Goal: Transaction & Acquisition: Purchase product/service

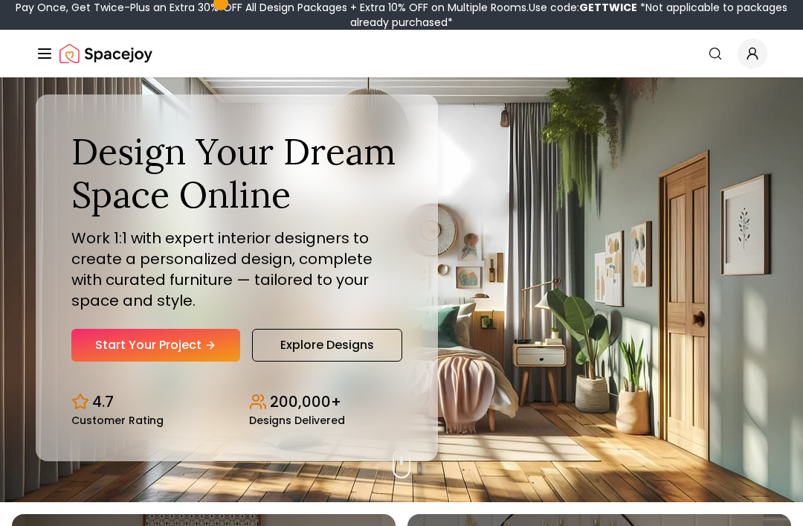
scroll to position [25, 0]
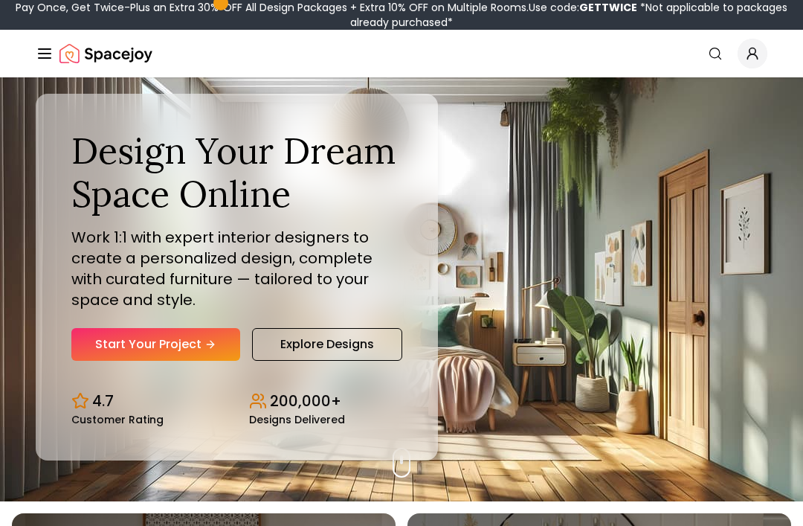
click at [192, 361] on link "Start Your Project" at bounding box center [155, 344] width 169 height 33
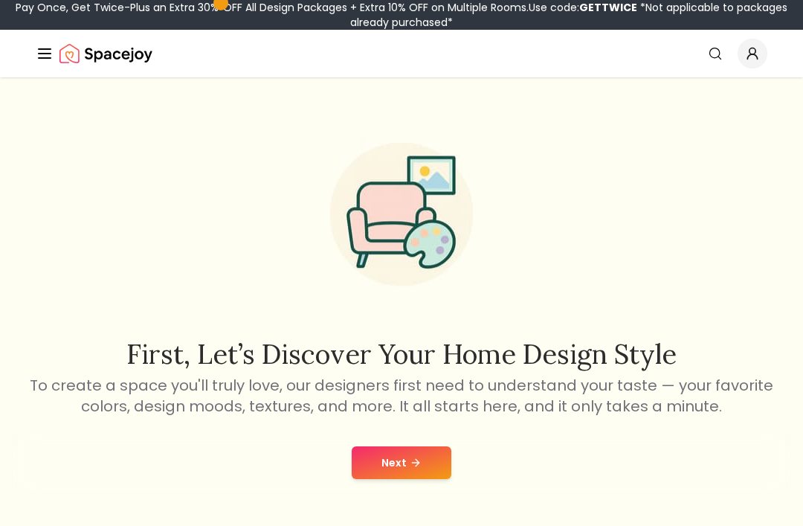
click at [430, 458] on button "Next" at bounding box center [402, 462] width 100 height 33
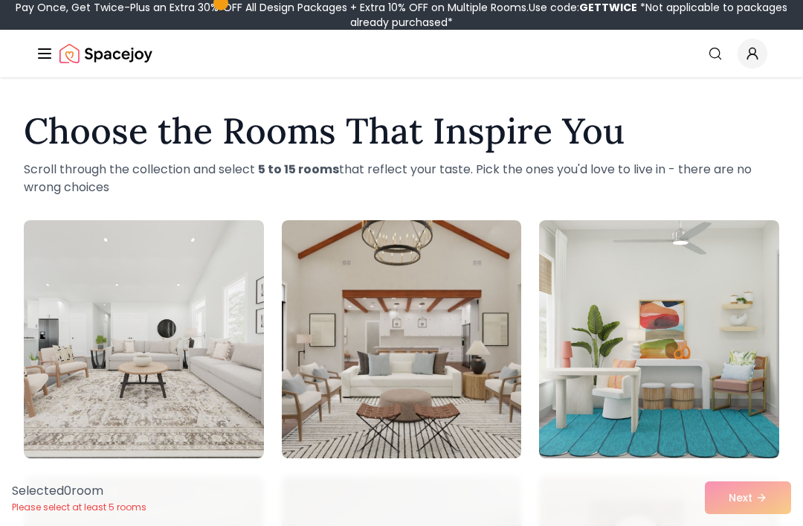
click at [175, 324] on img at bounding box center [144, 339] width 240 height 238
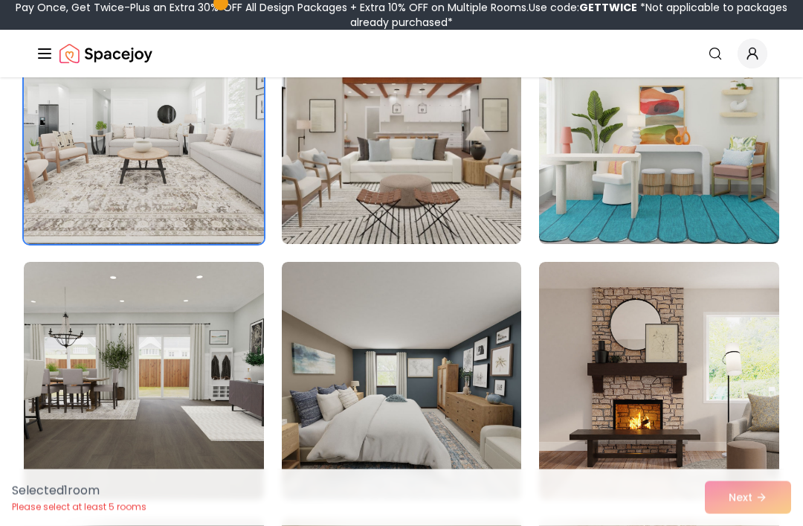
scroll to position [214, 0]
click at [242, 193] on img at bounding box center [144, 125] width 240 height 238
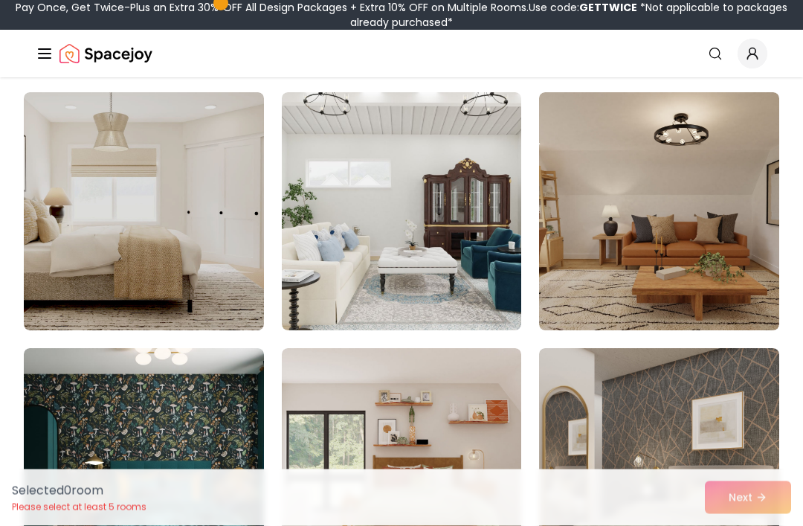
scroll to position [2935, 0]
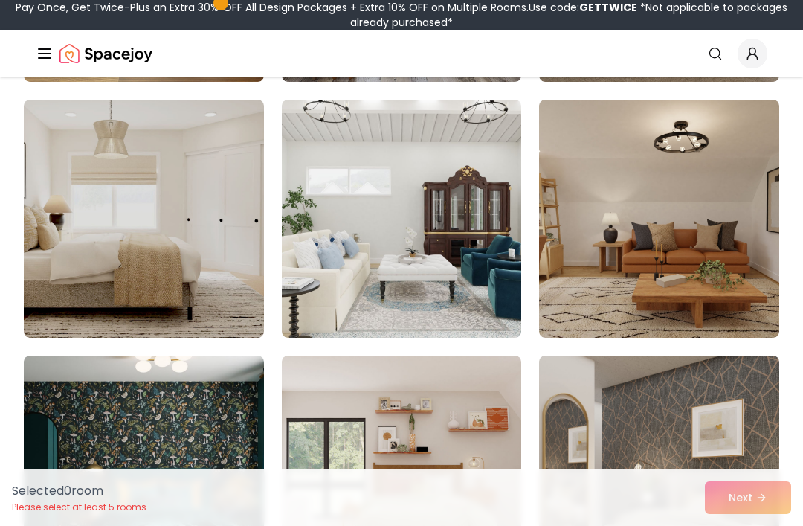
click at [72, 176] on img at bounding box center [144, 219] width 240 height 238
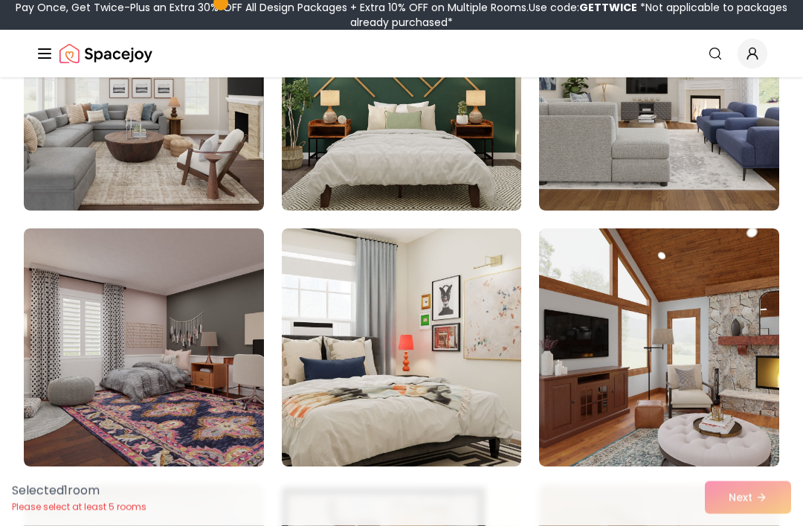
scroll to position [7157, 0]
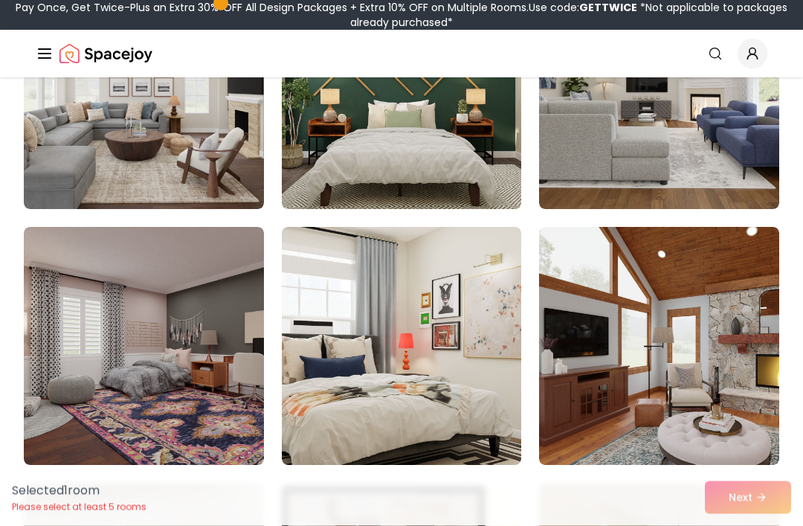
click at [765, 525] on div "Selected 1 room Please select at least 5 rooms Next" at bounding box center [401, 497] width 803 height 57
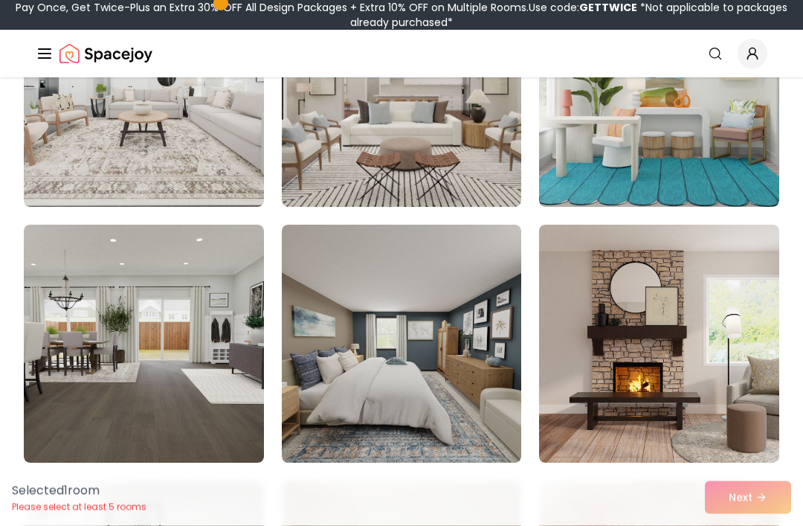
scroll to position [252, 0]
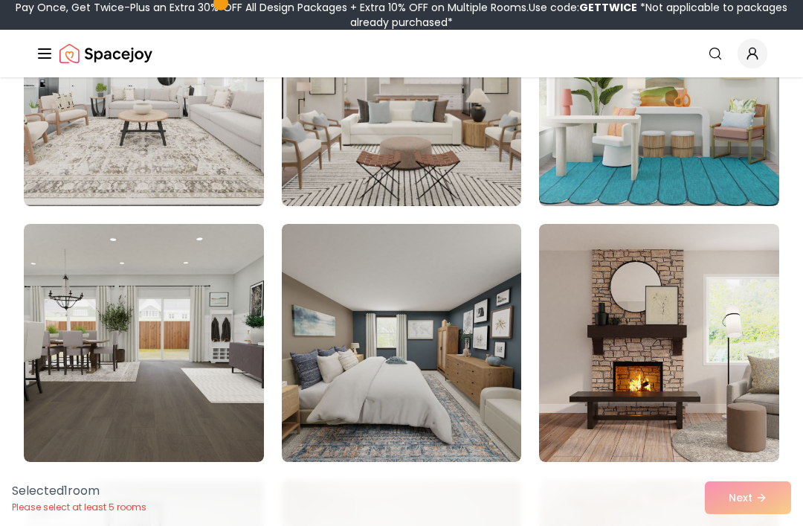
click at [493, 297] on img at bounding box center [402, 343] width 240 height 238
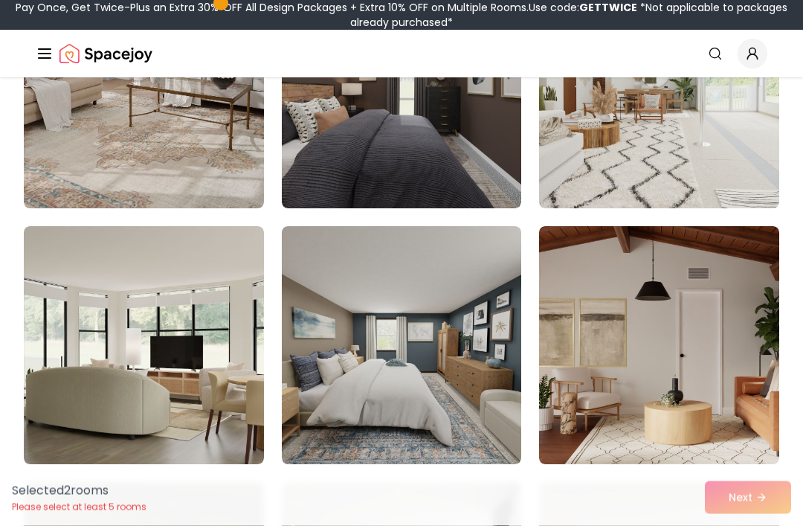
scroll to position [7926, 0]
click at [497, 303] on img at bounding box center [402, 345] width 240 height 238
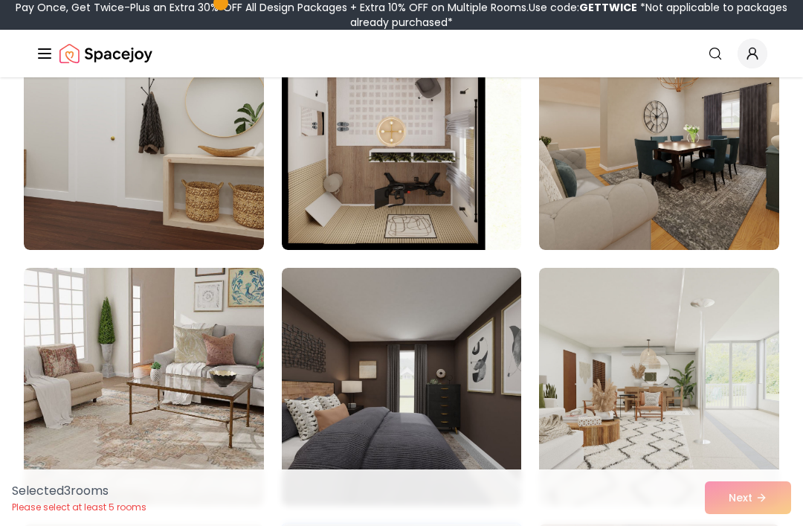
scroll to position [7618, 0]
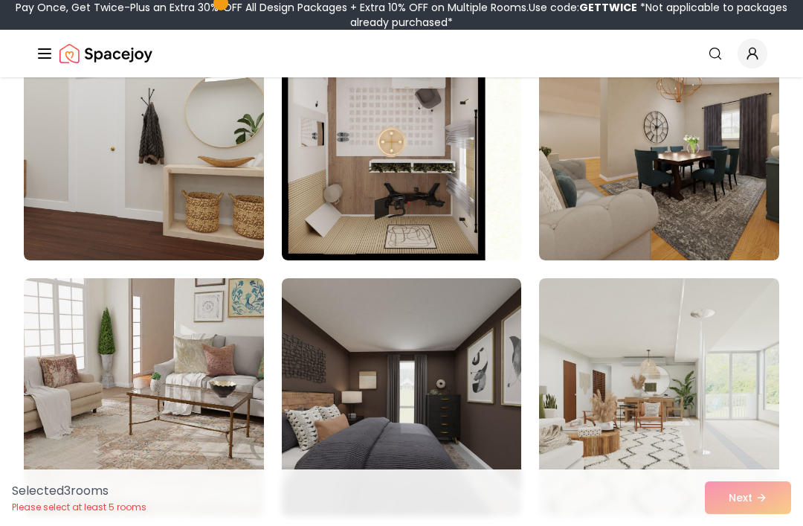
click at [123, 138] on img at bounding box center [144, 141] width 240 height 238
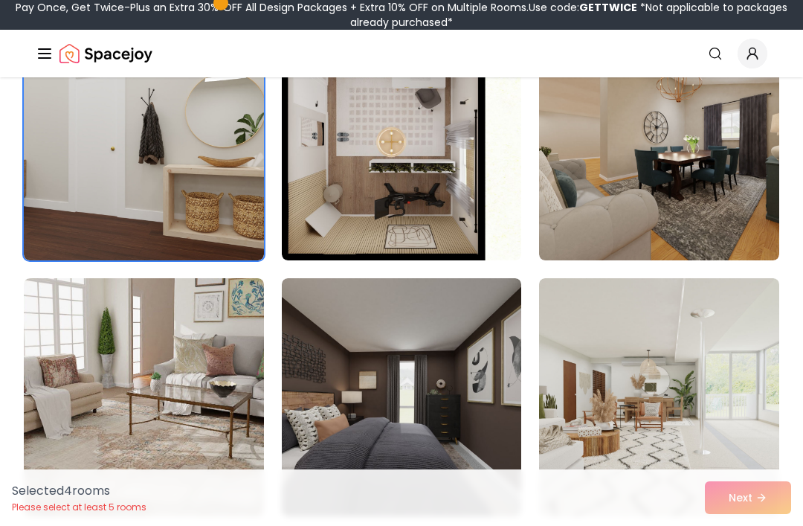
click at [704, 362] on img at bounding box center [659, 397] width 240 height 238
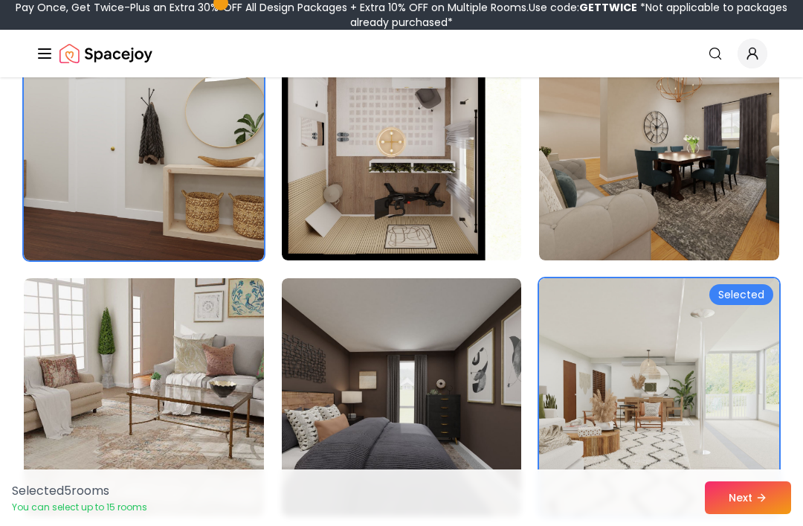
click at [759, 490] on button "Next" at bounding box center [748, 497] width 86 height 33
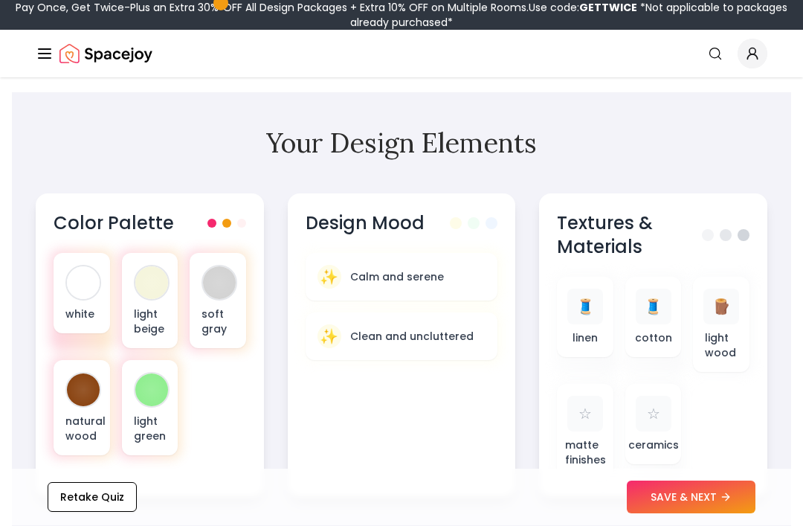
scroll to position [521, 0]
click at [687, 514] on button "SAVE & NEXT" at bounding box center [691, 497] width 129 height 33
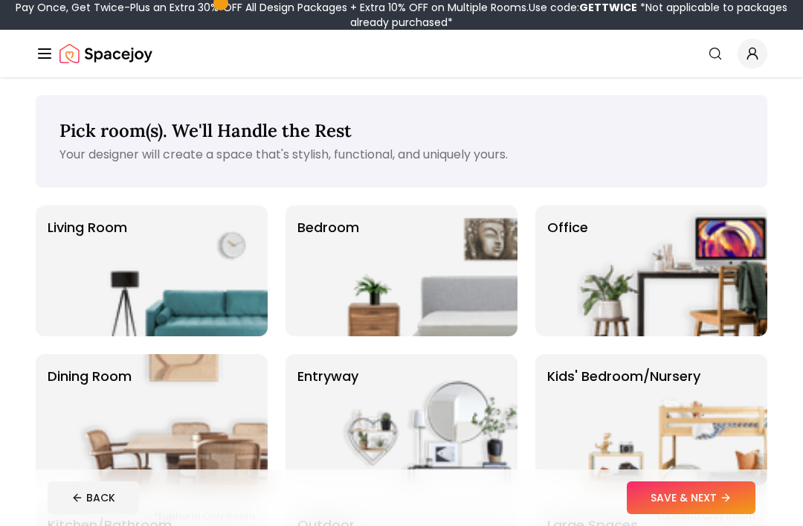
click at [431, 278] on img at bounding box center [422, 270] width 190 height 131
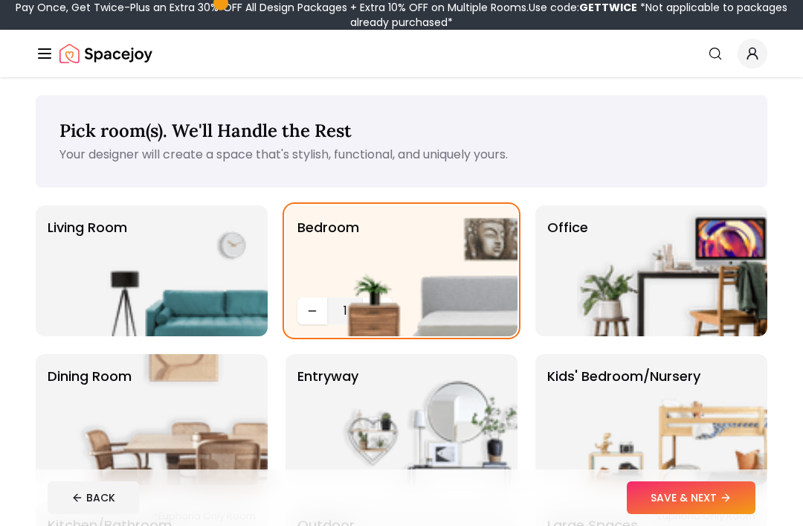
click at [719, 489] on button "SAVE & NEXT" at bounding box center [691, 497] width 129 height 33
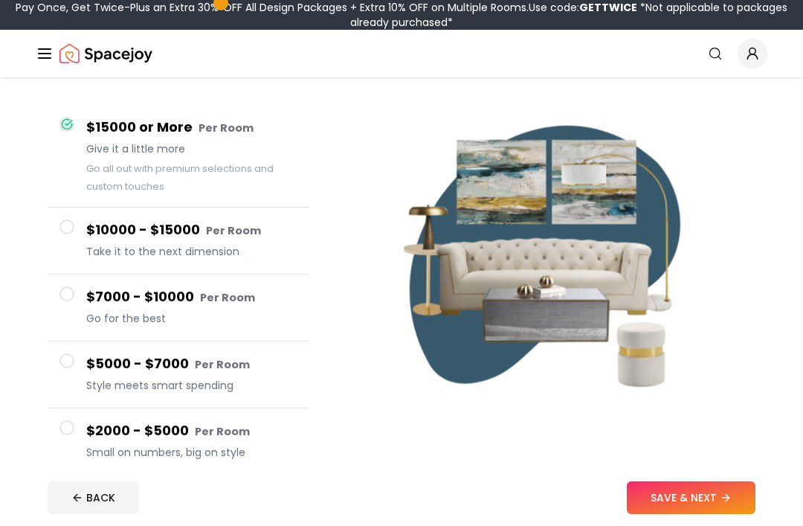
scroll to position [95, 0]
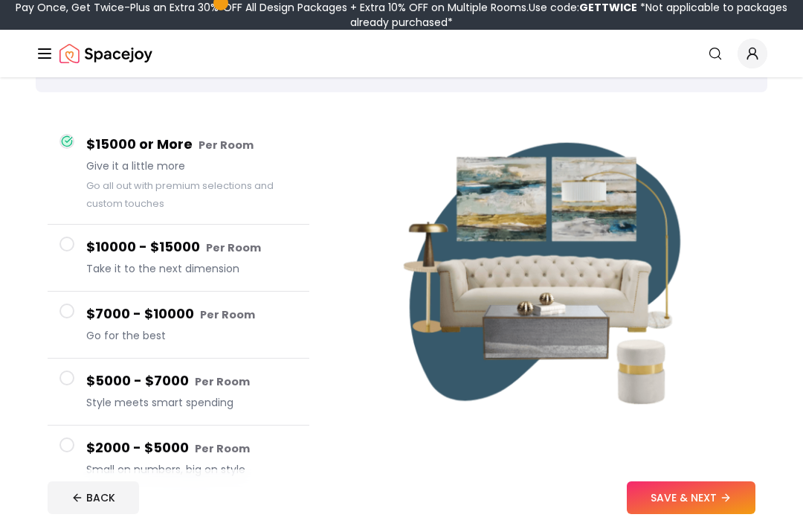
click at [70, 443] on span at bounding box center [67, 444] width 15 height 15
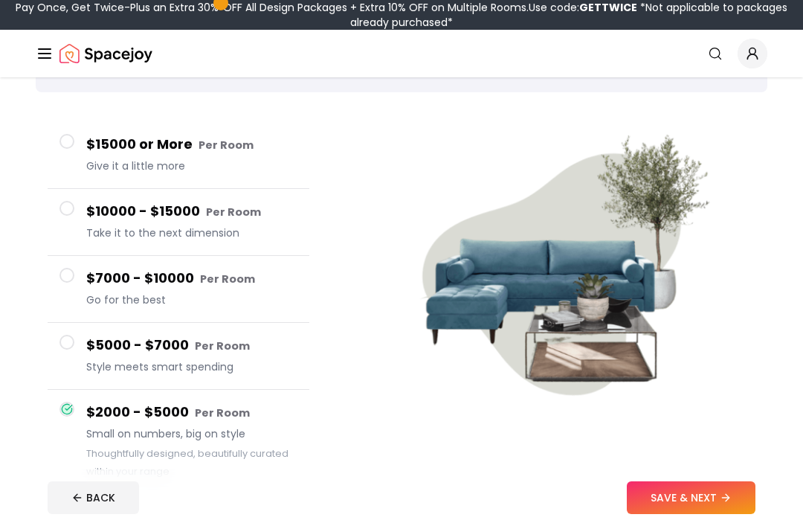
click at [70, 335] on span at bounding box center [67, 342] width 15 height 15
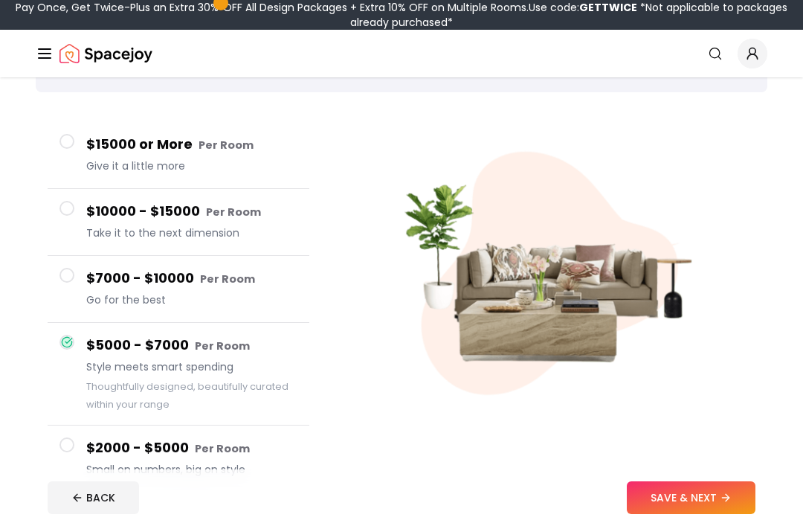
click at [71, 295] on button "$7000 - $10000 Per Room Go for the best" at bounding box center [179, 289] width 262 height 67
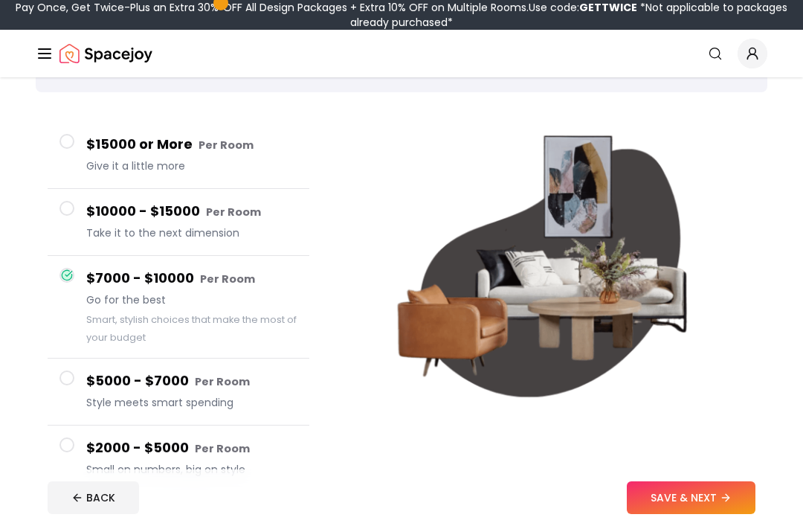
click at [65, 211] on span at bounding box center [67, 208] width 15 height 15
